Goal: Communication & Community: Answer question/provide support

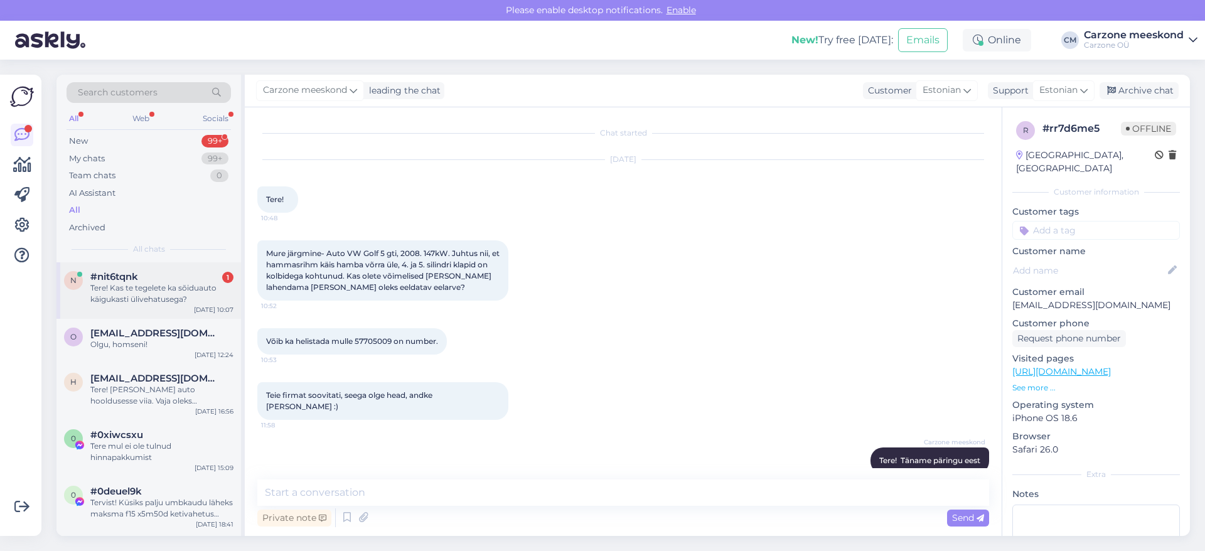
scroll to position [573, 0]
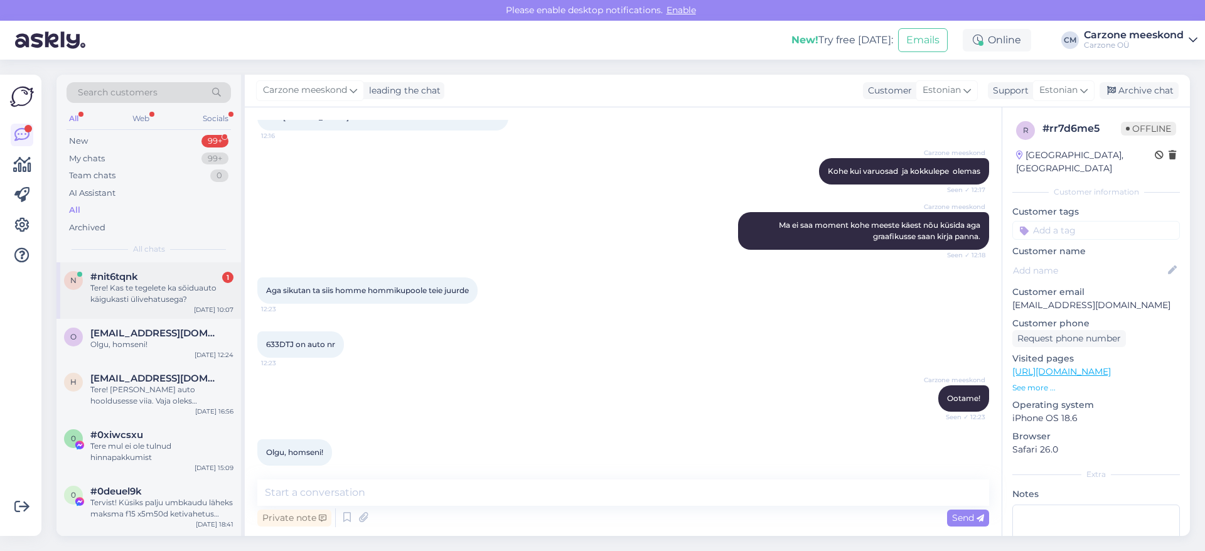
click at [149, 302] on div "Tere! Kas te tegelete ka sõiduauto käigukasti ülivehatusega?" at bounding box center [161, 294] width 143 height 23
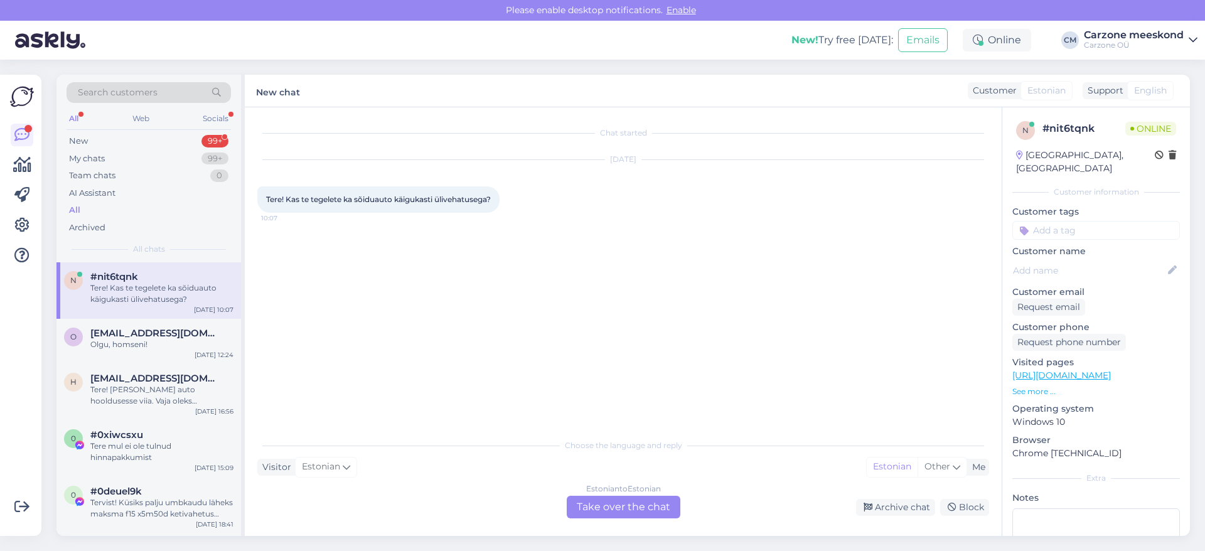
click at [617, 510] on div "Estonian to Estonian Take over the chat" at bounding box center [624, 507] width 114 height 23
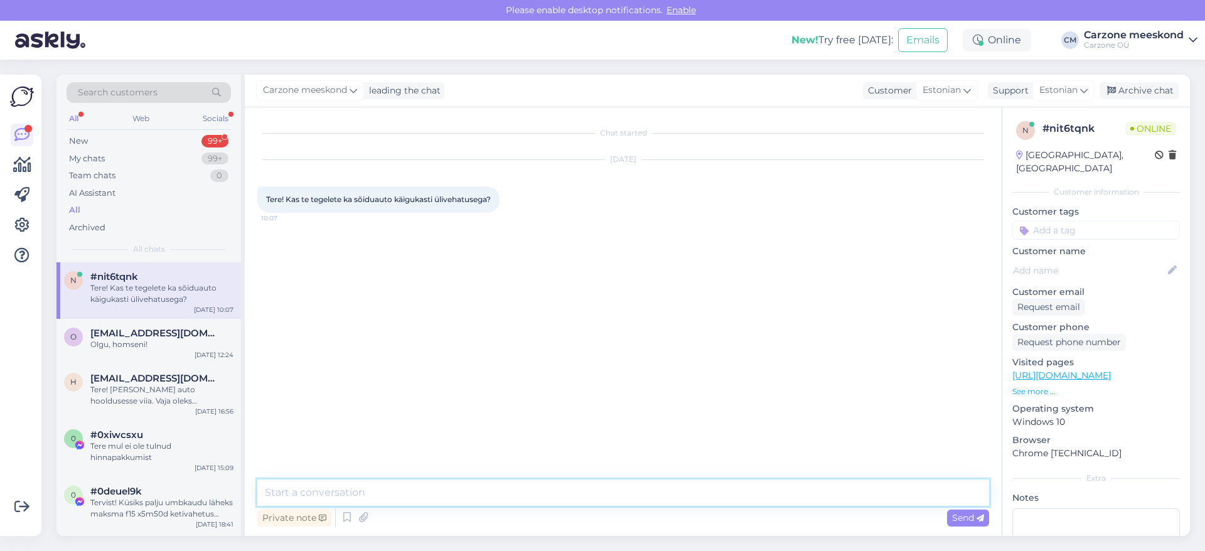
click at [344, 496] on textarea at bounding box center [623, 493] width 732 height 26
click at [495, 490] on textarea "Tere! Ja, me teeme käigukasti õlivahetust. PAlun auro nr. vaatan hinna" at bounding box center [623, 493] width 732 height 26
type textarea "Tere! Ja, me teeme käigukasti õlivahetust. Palun auro nr. vaatan hinna"
click at [976, 522] on span "Send" at bounding box center [968, 517] width 32 height 11
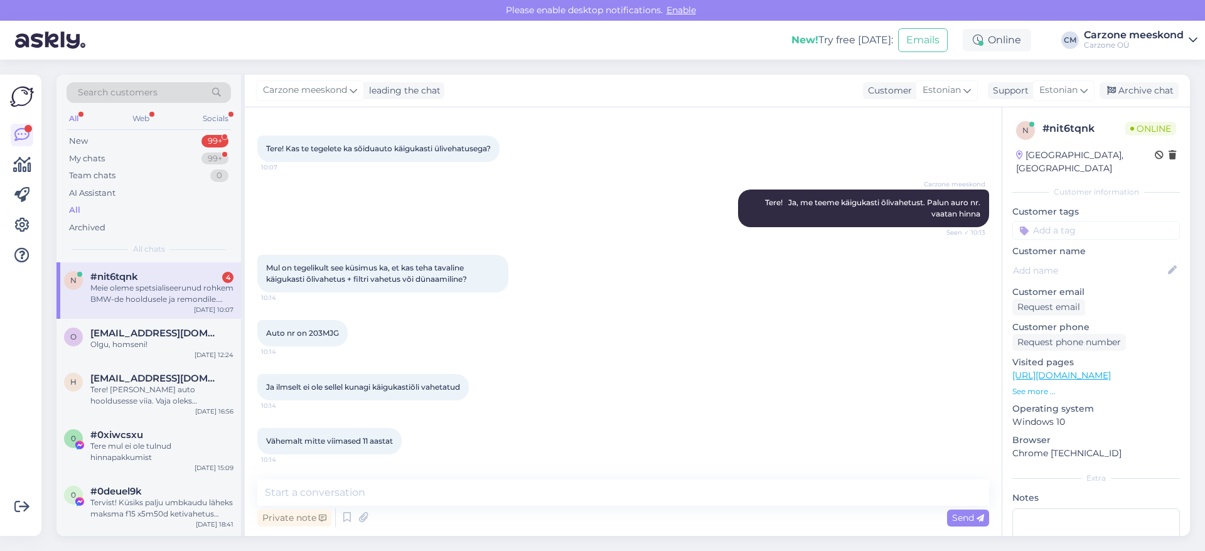
scroll to position [258, 0]
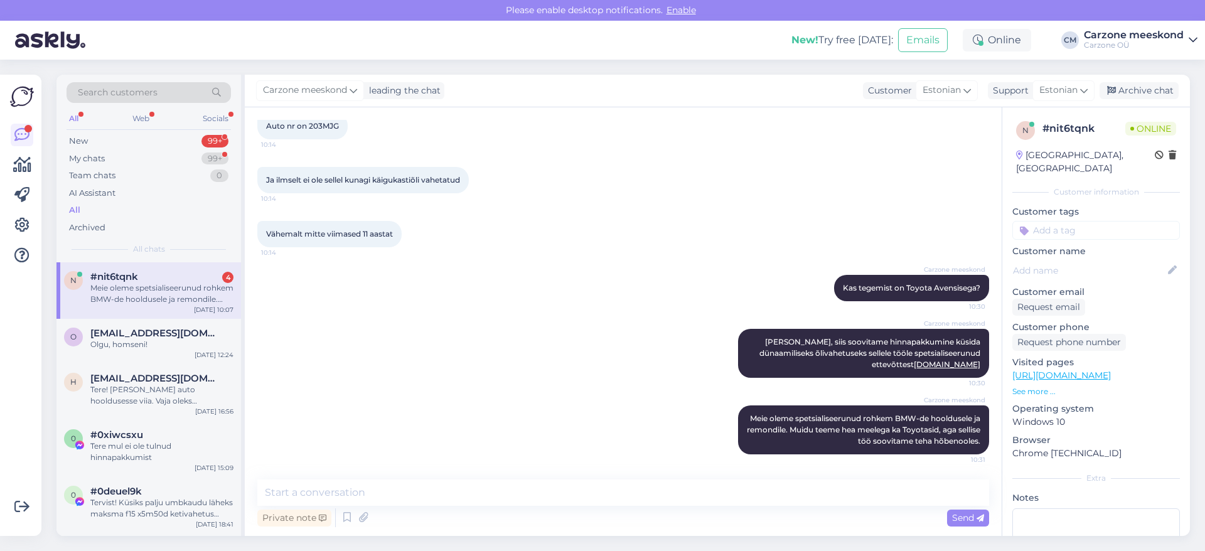
click at [118, 296] on div "Meie oleme spetsialiseerunud rohkem BMW-de hooldusele ja remondile. Muidu teeme…" at bounding box center [161, 294] width 143 height 23
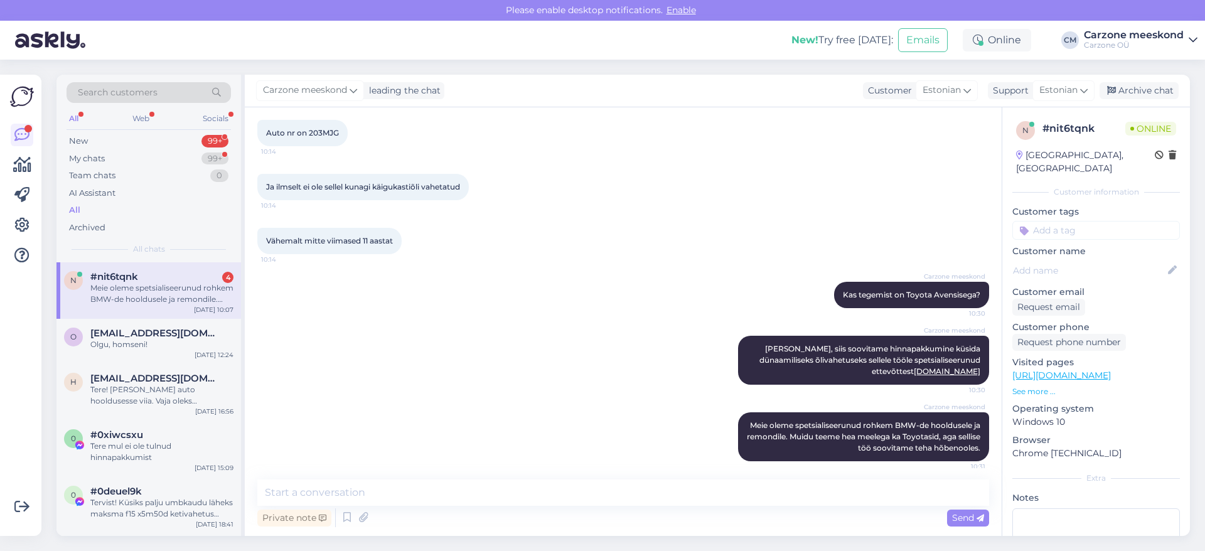
scroll to position [0, 0]
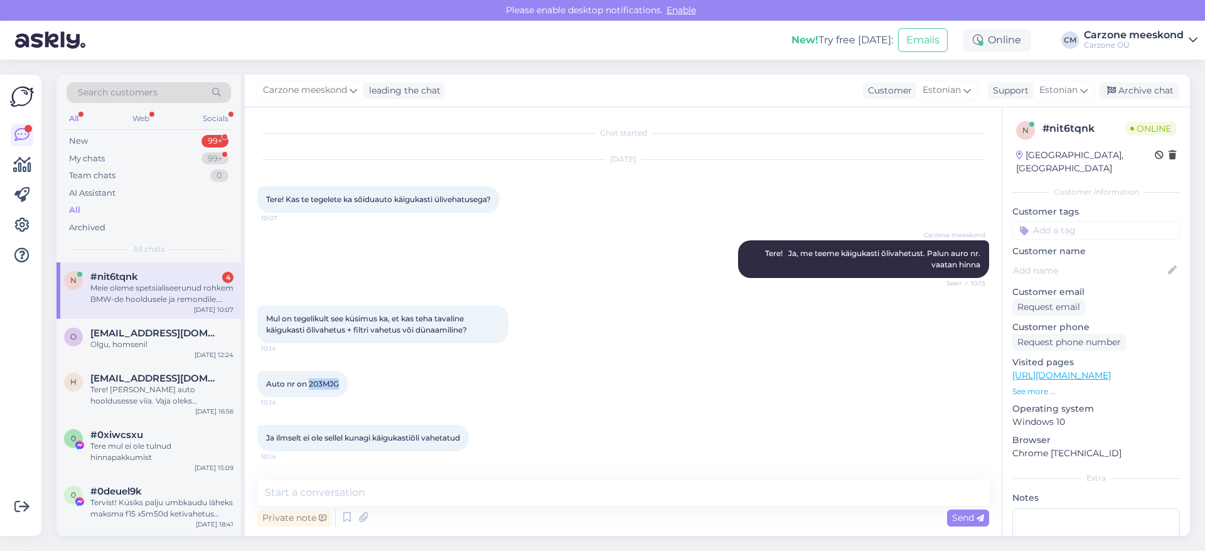
drag, startPoint x: 310, startPoint y: 385, endPoint x: 338, endPoint y: 385, distance: 28.9
click at [338, 385] on span "Auto nr on 203MJG" at bounding box center [302, 383] width 73 height 9
copy span "203MJG"
